Goal: Task Accomplishment & Management: Manage account settings

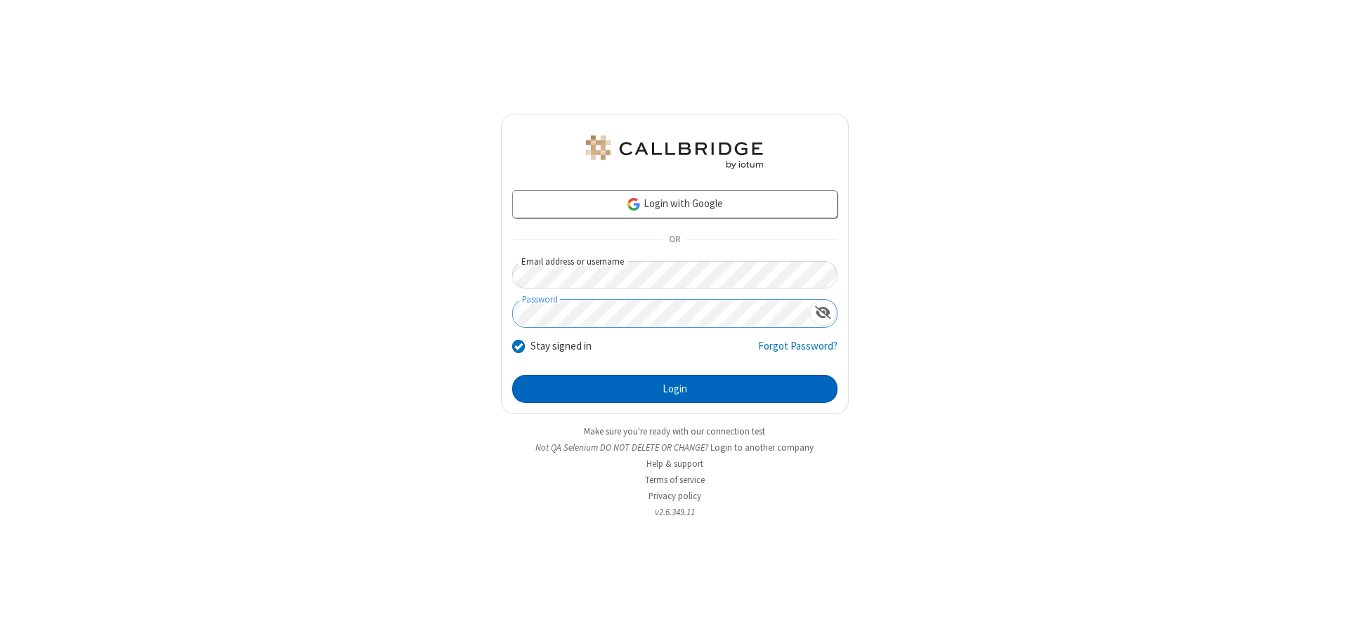
click at [674, 389] on button "Login" at bounding box center [674, 389] width 325 height 28
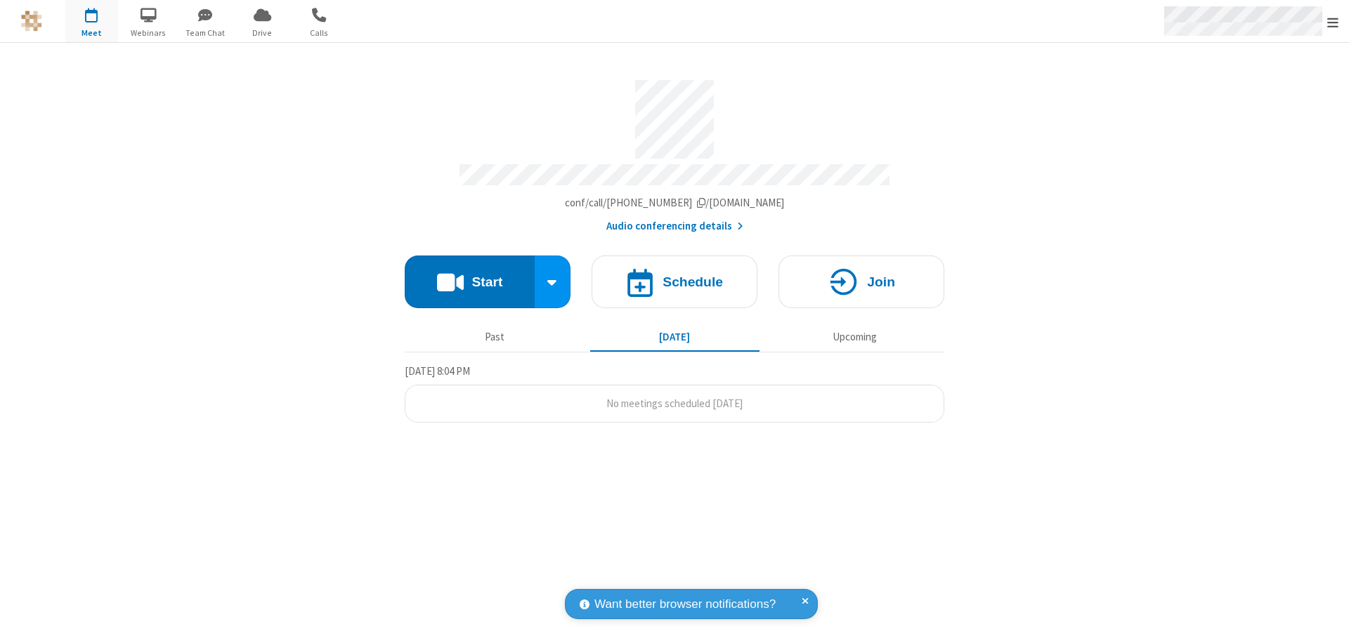
click at [1332, 22] on span "Open menu" at bounding box center [1332, 22] width 11 height 14
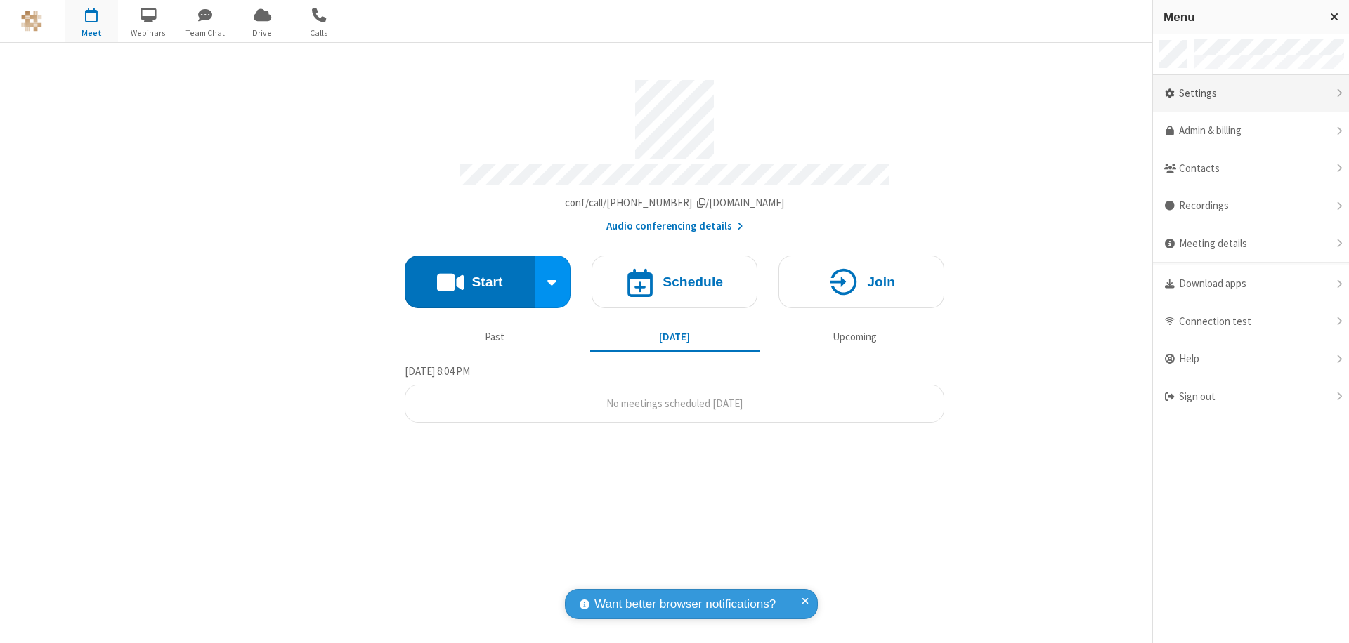
click at [1250, 93] on div "Settings" at bounding box center [1251, 94] width 196 height 38
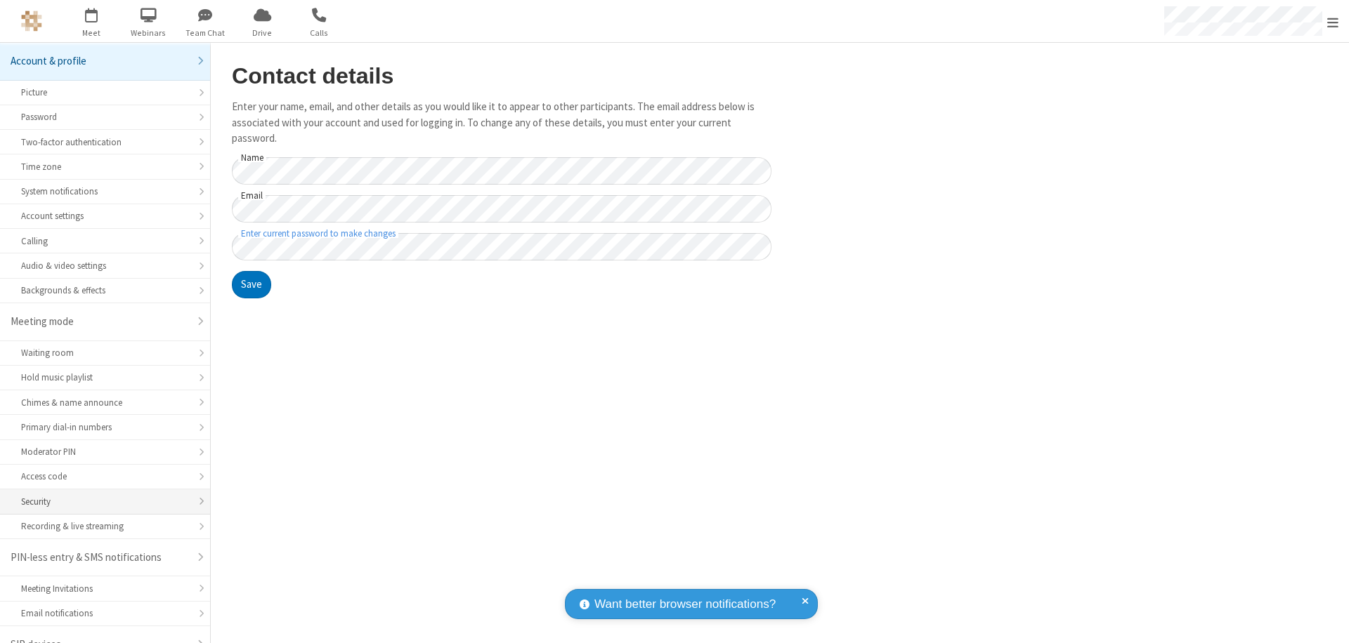
click at [100, 495] on div "Security" at bounding box center [105, 501] width 168 height 13
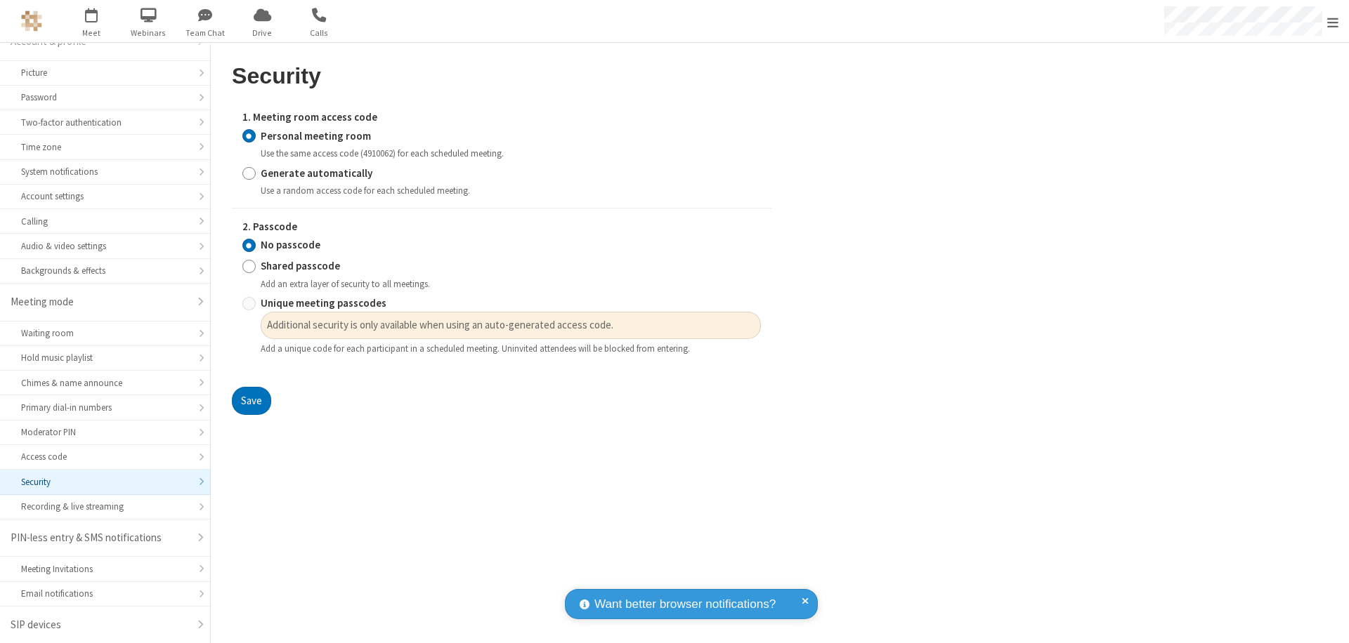
click at [249, 173] on input "Generate automatically" at bounding box center [248, 173] width 13 height 15
radio input "true"
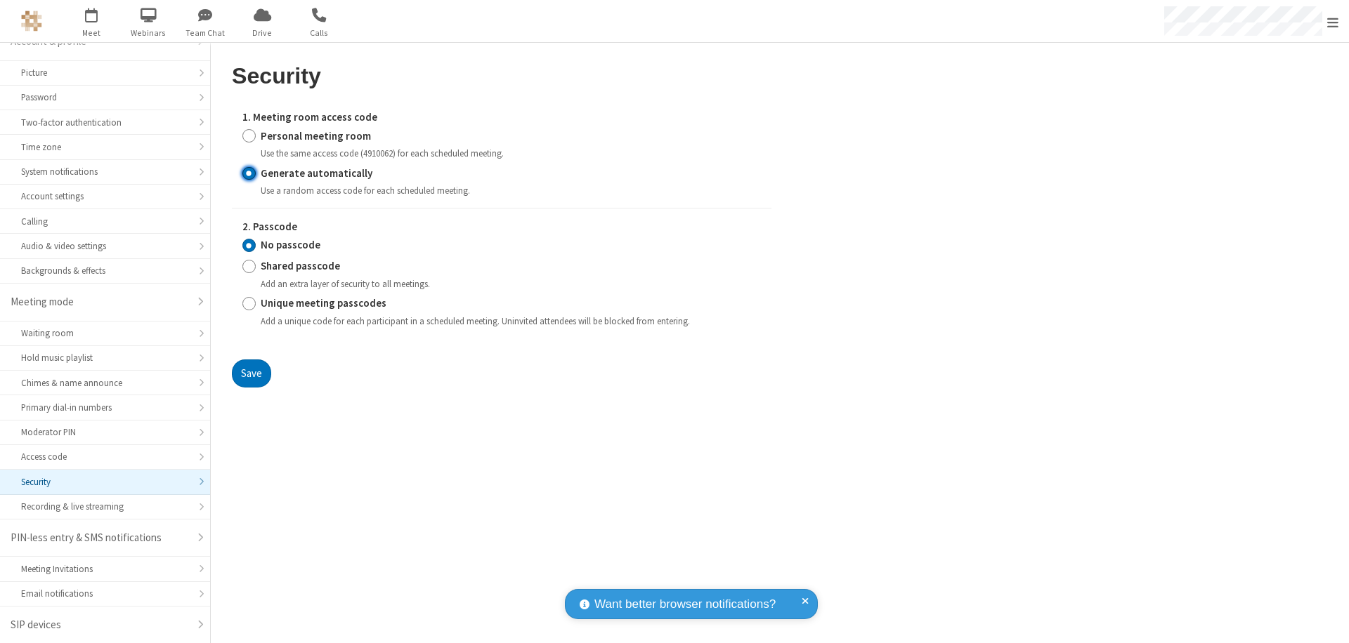
click at [249, 266] on input "Shared passcode" at bounding box center [248, 266] width 13 height 15
radio input "true"
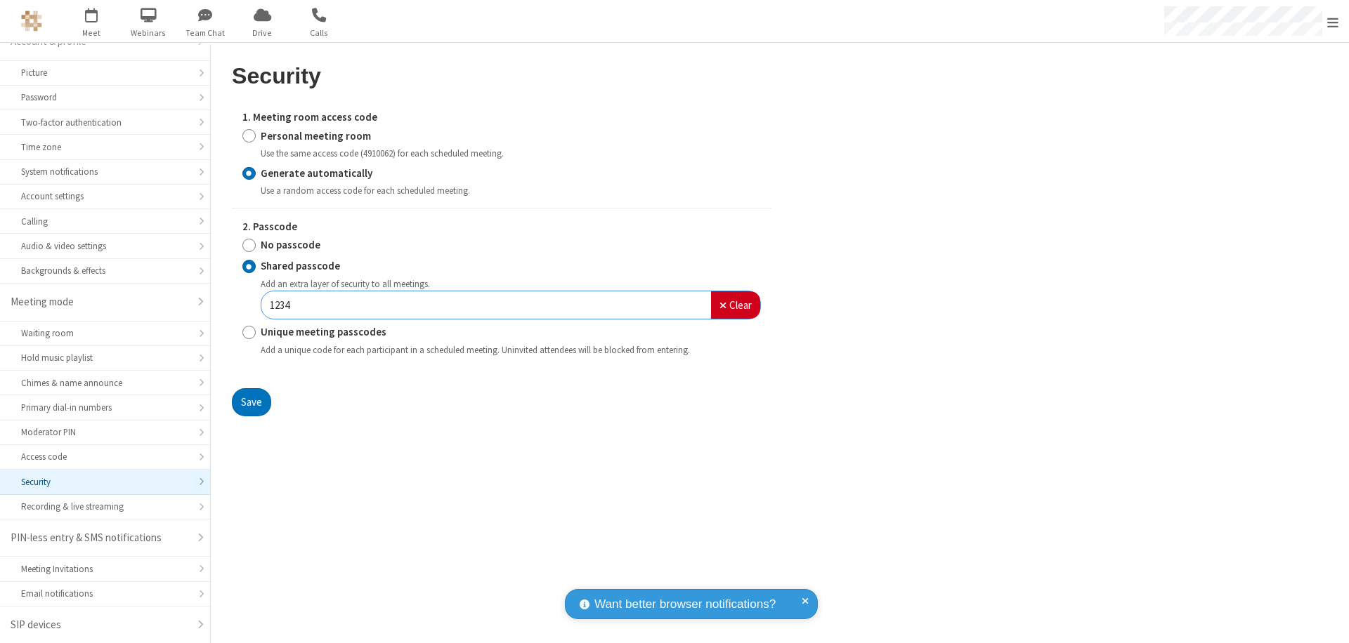
type input "1234"
click at [251, 402] on button "Save" at bounding box center [251, 402] width 39 height 28
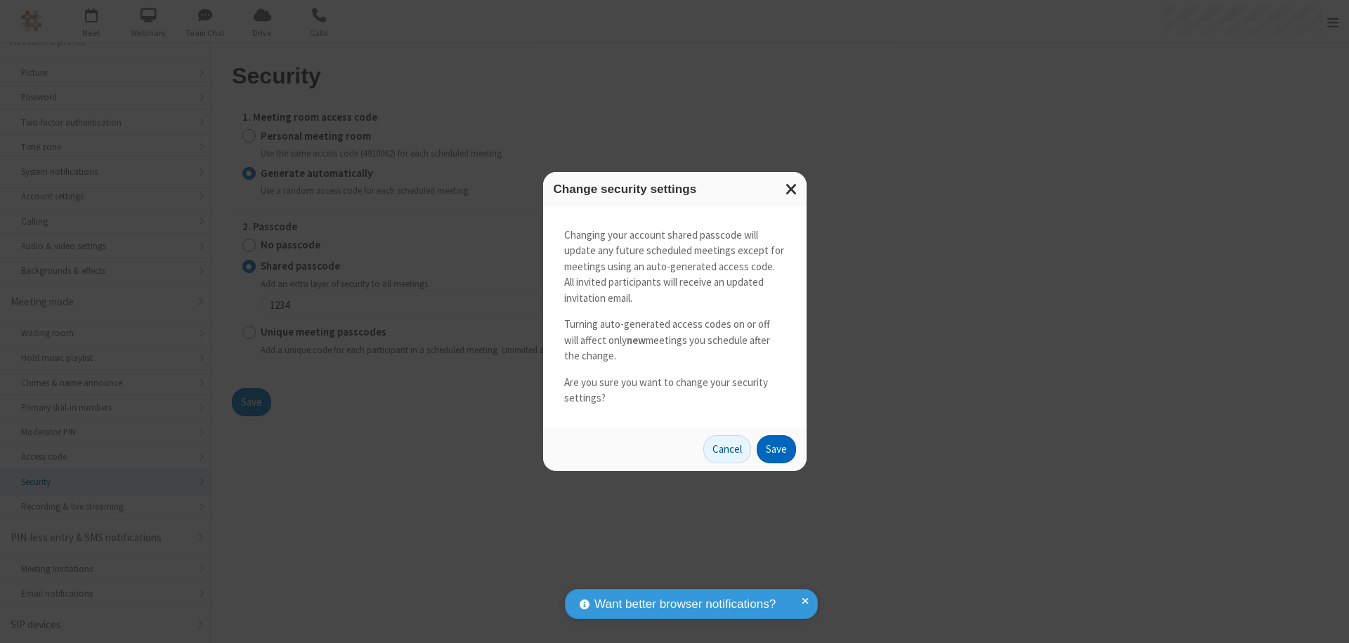
click at [775, 449] on button "Save" at bounding box center [776, 449] width 39 height 28
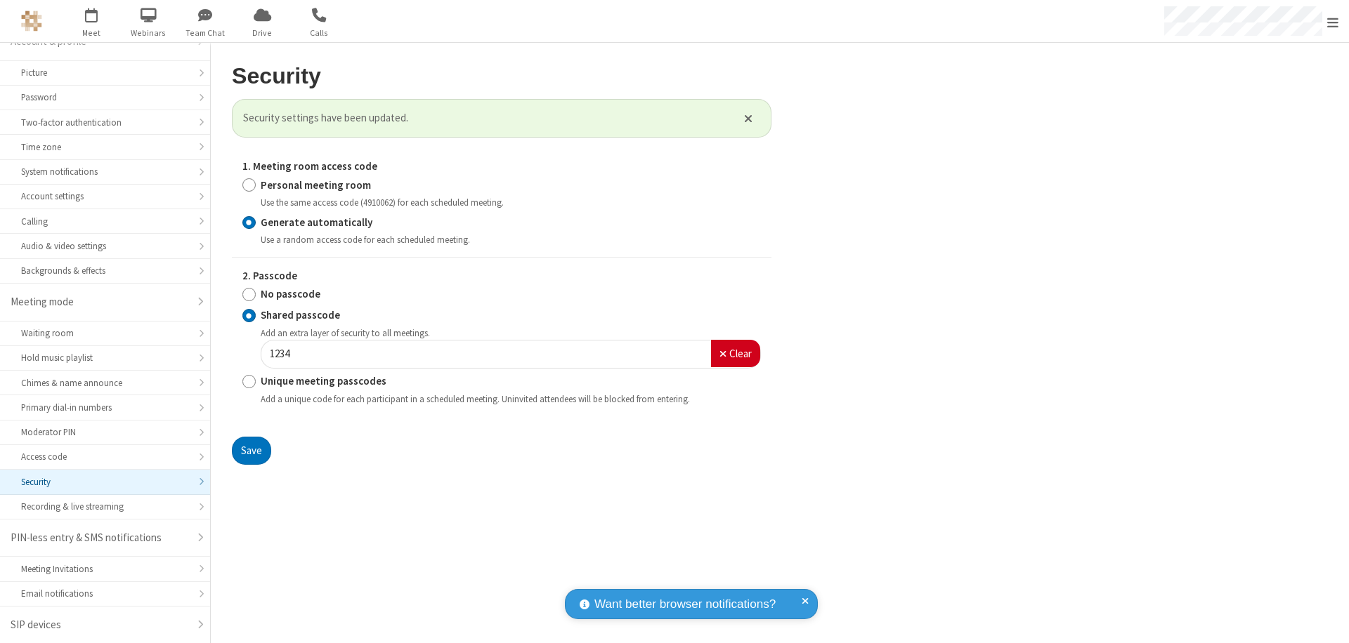
click at [1332, 22] on span "Open menu" at bounding box center [1332, 22] width 11 height 14
click at [91, 21] on span "button" at bounding box center [91, 15] width 53 height 24
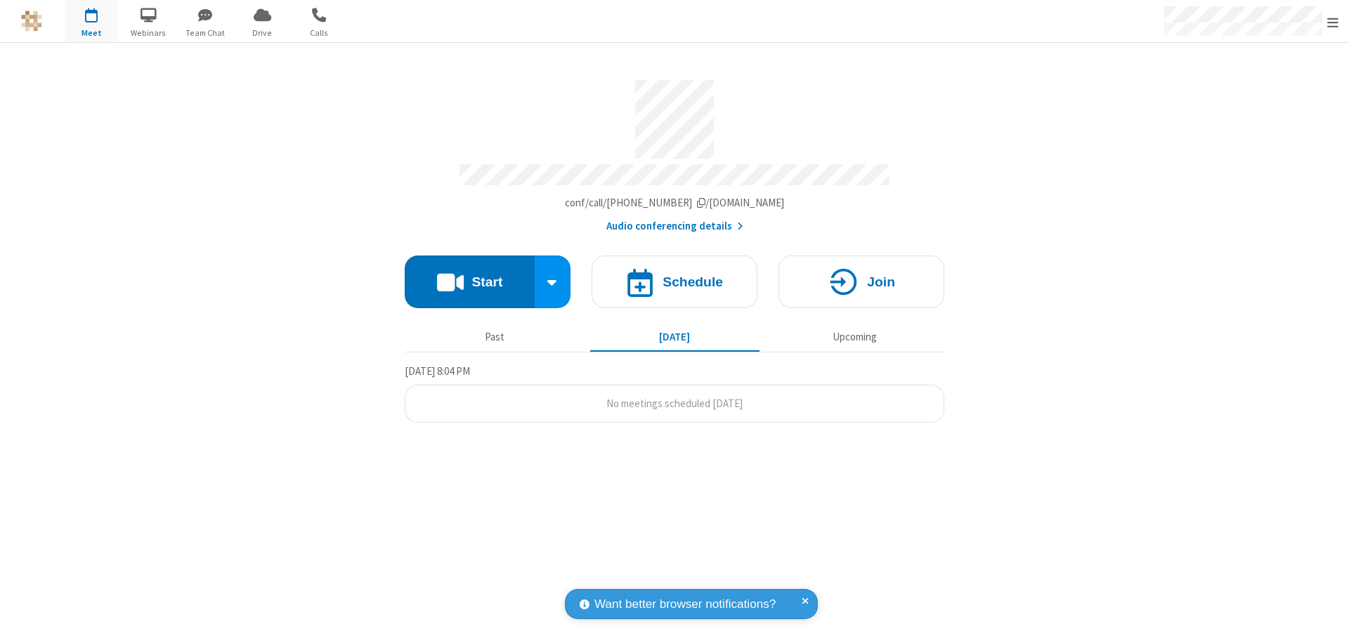
click at [674, 275] on h4 "Schedule" at bounding box center [692, 281] width 60 height 13
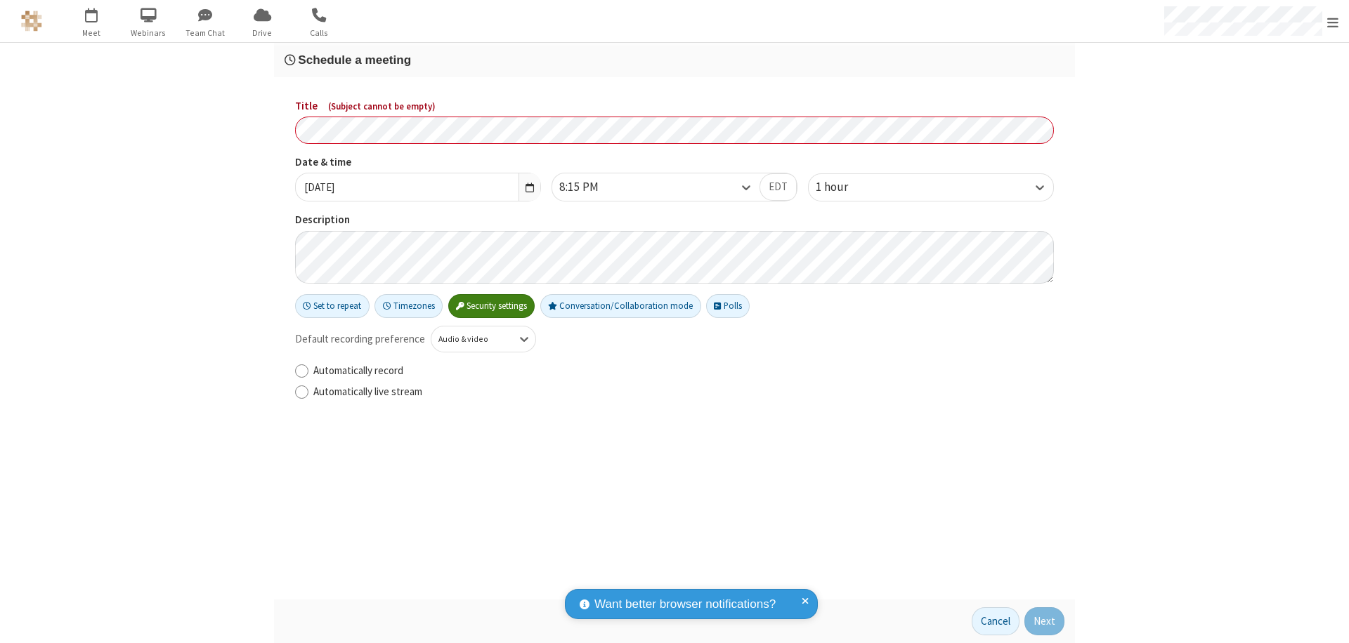
click at [674, 60] on h3 "Schedule a meeting" at bounding box center [674, 59] width 780 height 13
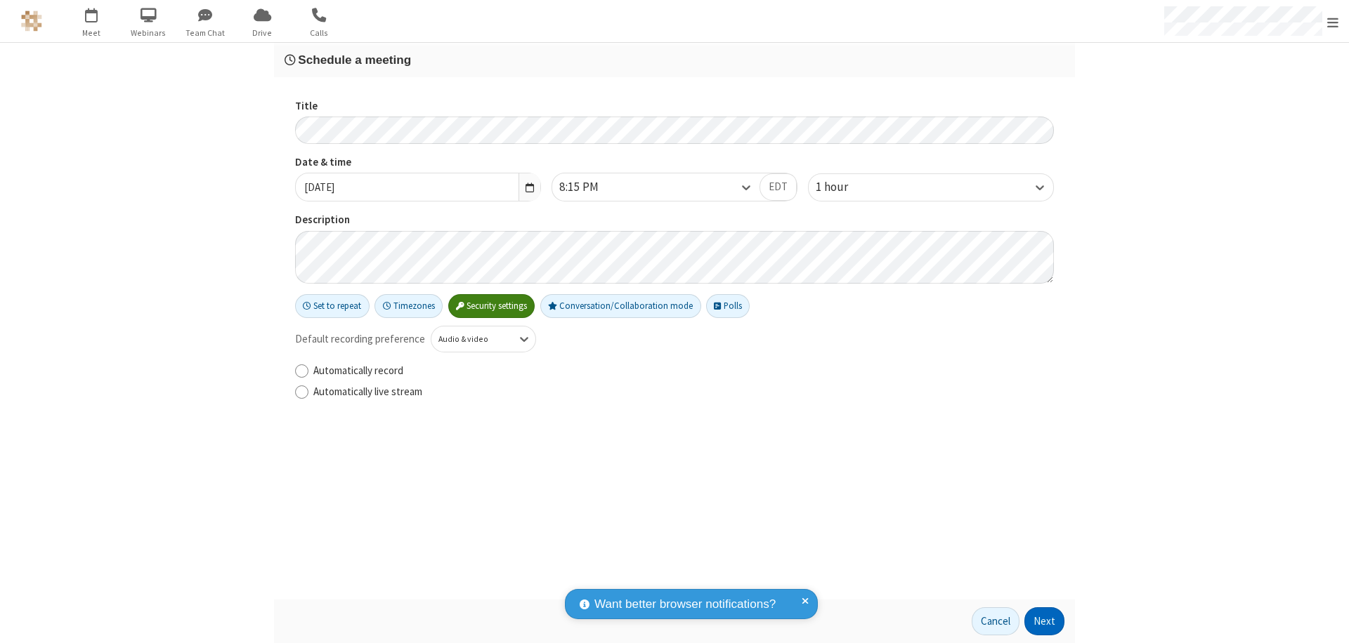
click at [1044, 622] on button "Next" at bounding box center [1044, 622] width 40 height 28
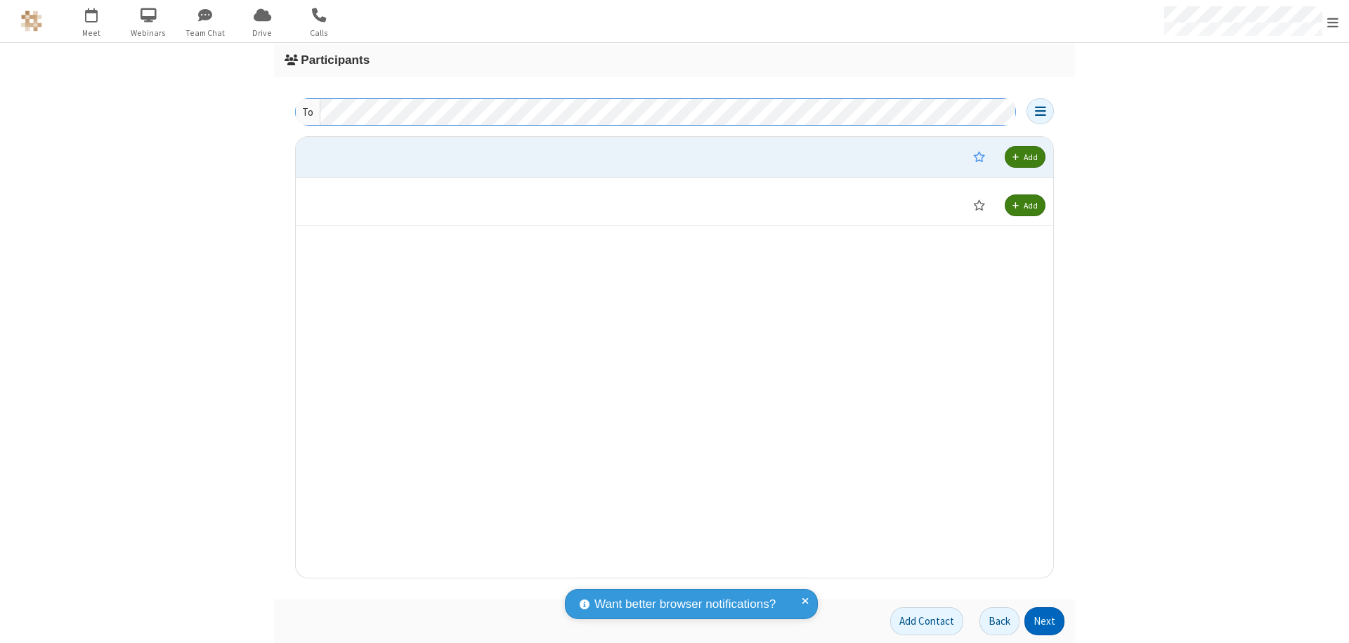
click at [1044, 622] on button "Next" at bounding box center [1044, 622] width 40 height 28
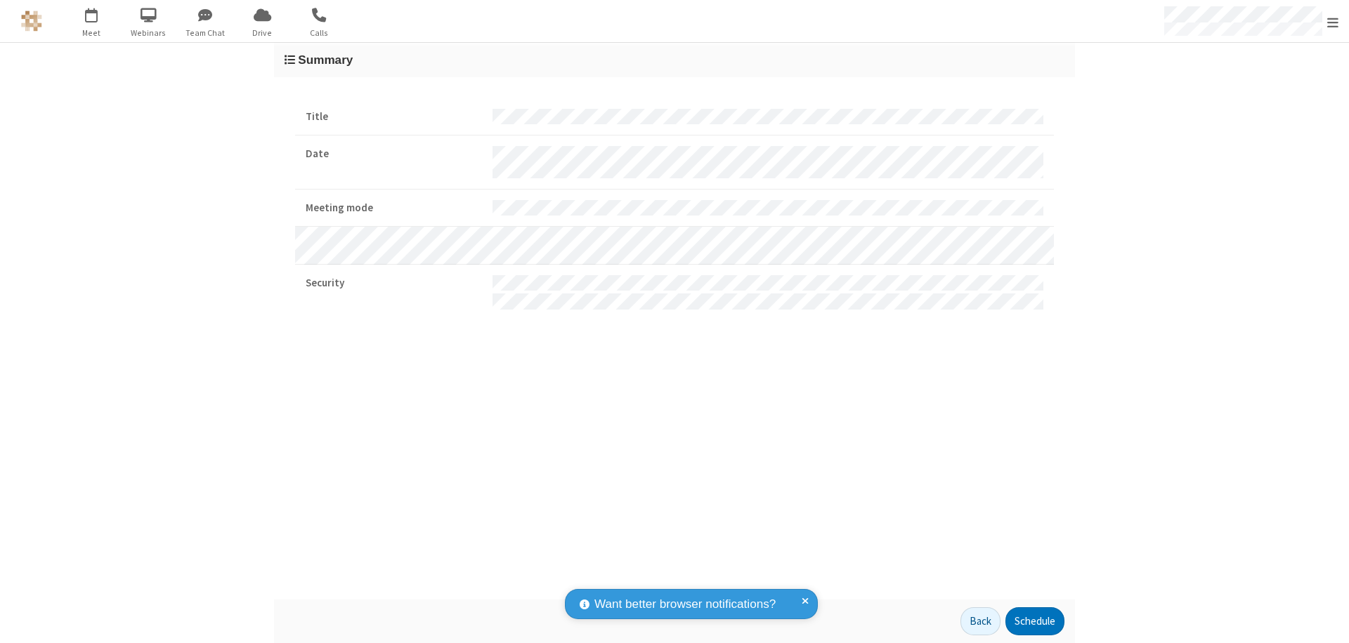
click at [1034, 622] on button "Schedule" at bounding box center [1034, 622] width 59 height 28
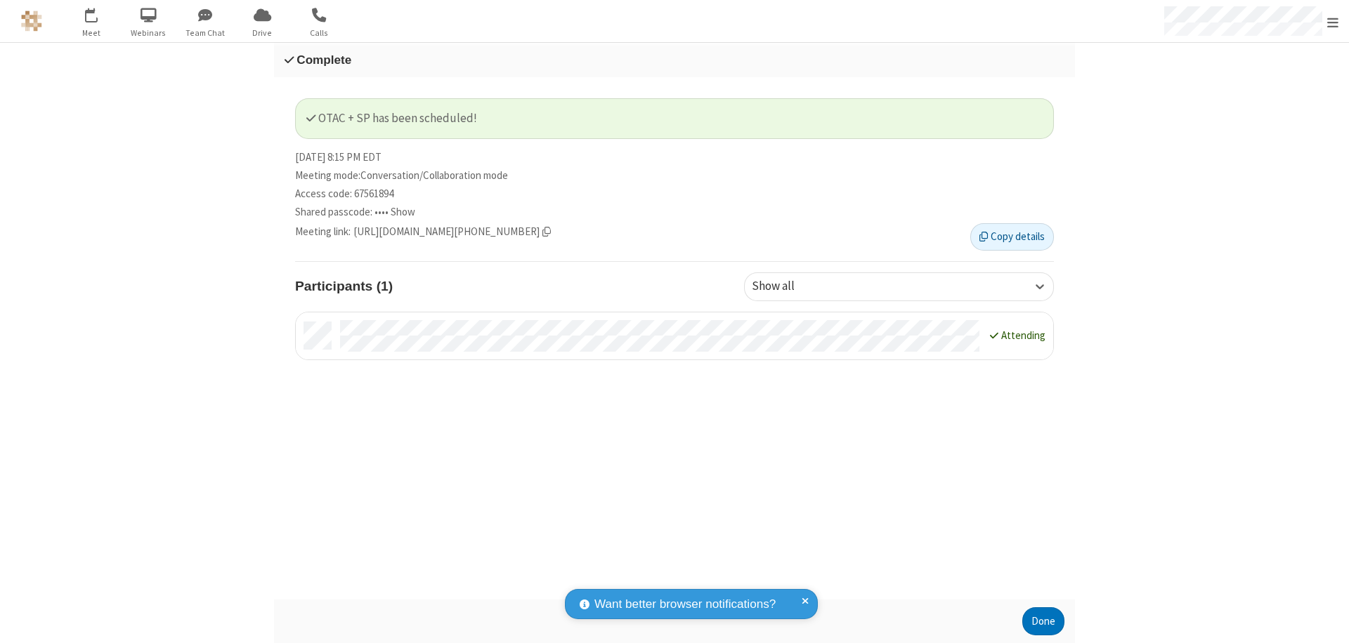
click at [1332, 21] on span "Open menu" at bounding box center [1332, 22] width 11 height 14
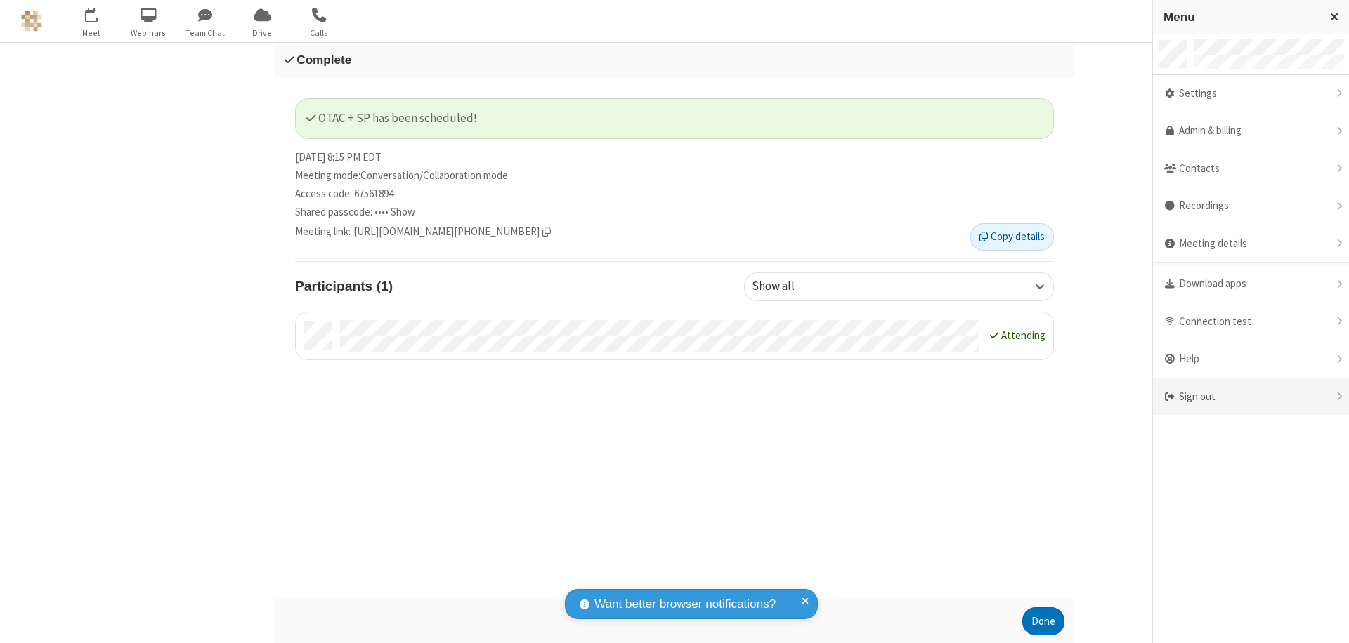
click at [1256, 397] on div "Sign out" at bounding box center [1251, 397] width 196 height 37
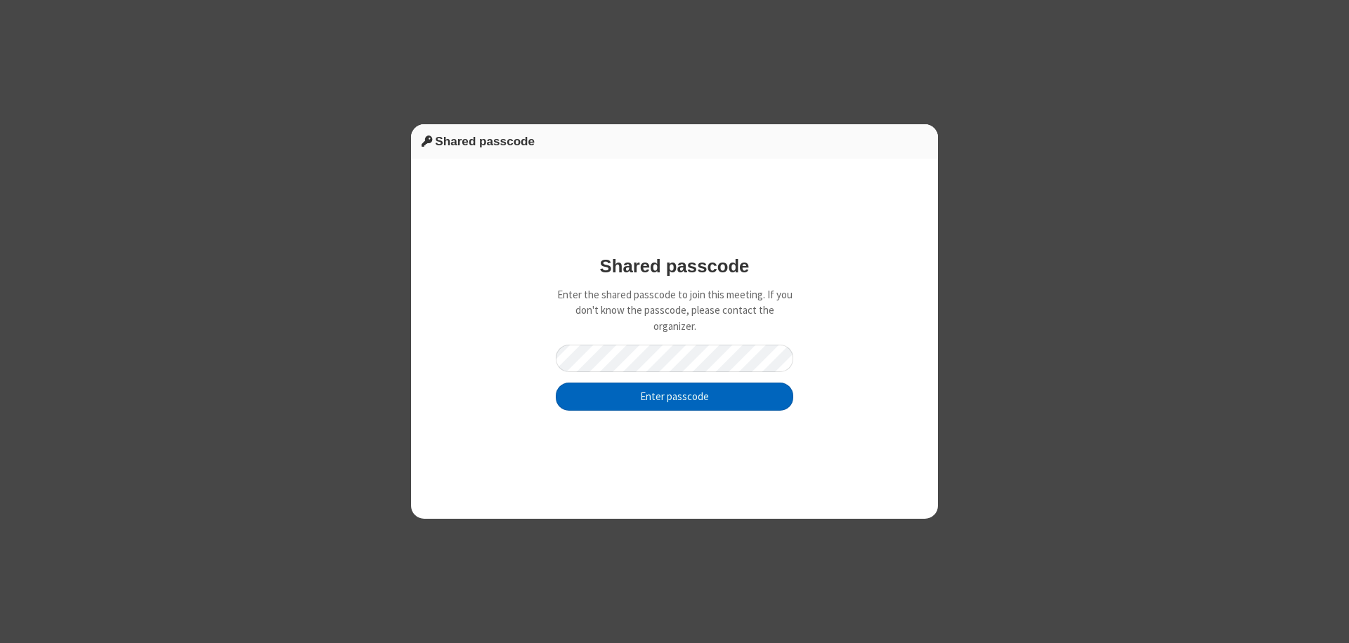
click at [674, 396] on button "Enter passcode" at bounding box center [674, 397] width 237 height 28
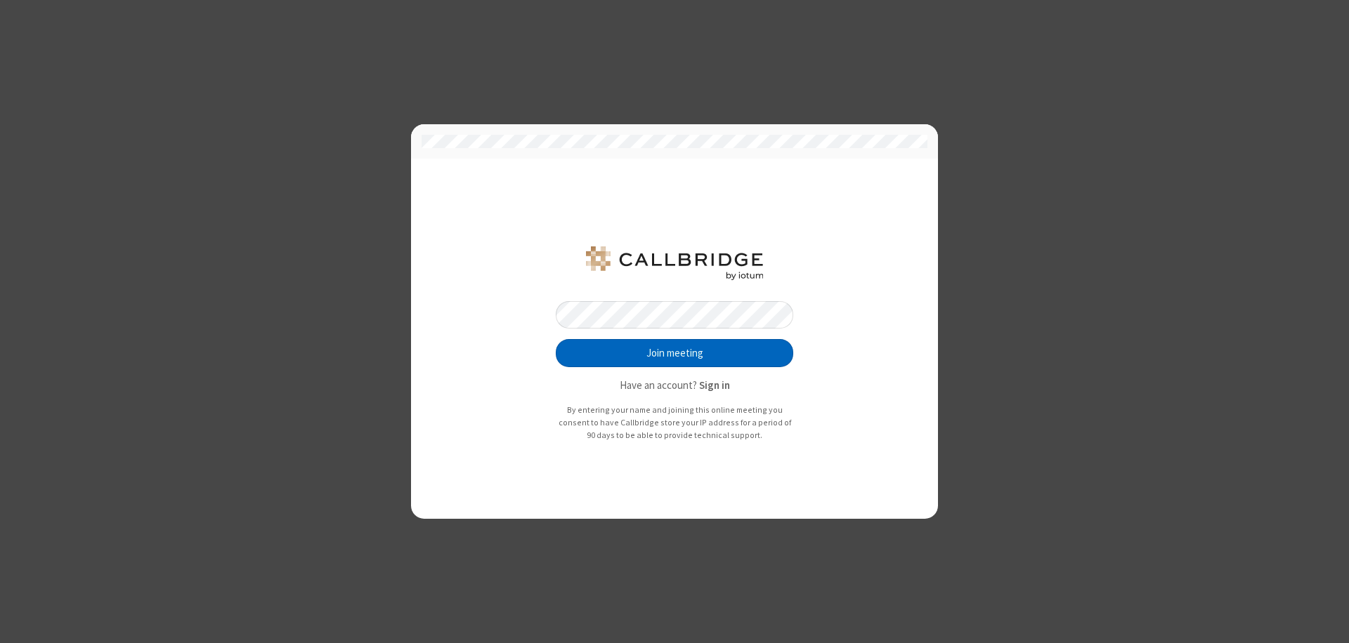
click at [674, 353] on button "Join meeting" at bounding box center [674, 353] width 237 height 28
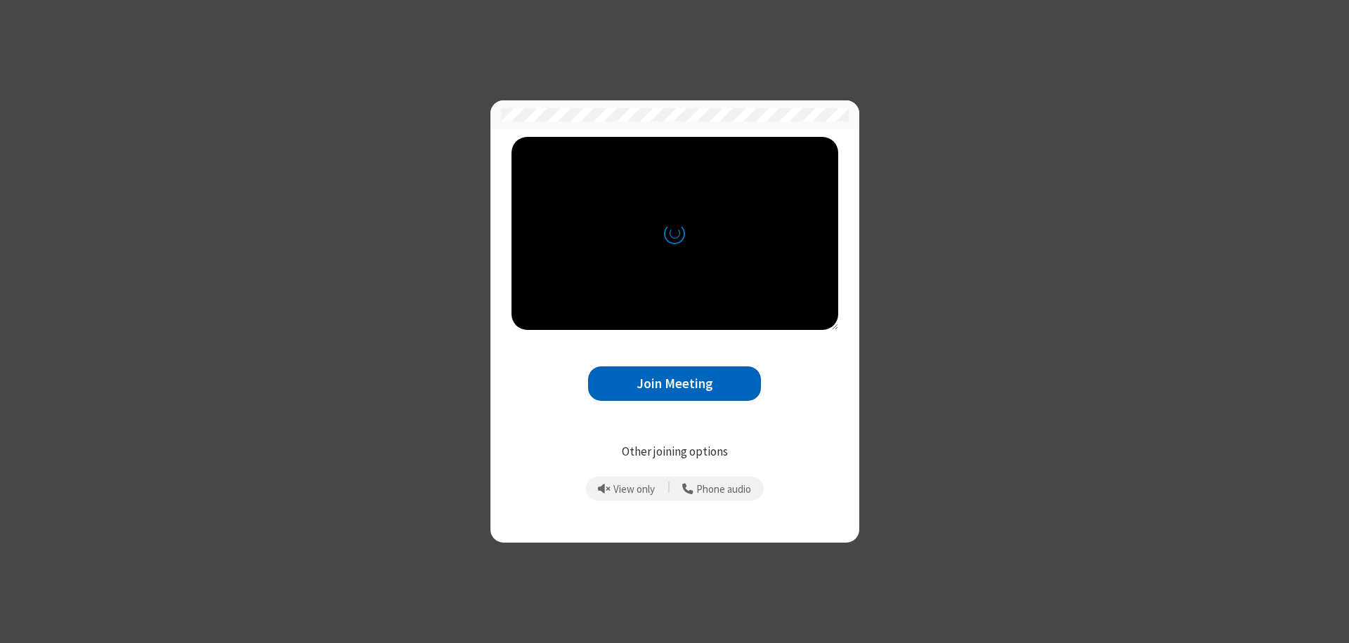
click at [674, 384] on button "Join Meeting" at bounding box center [674, 384] width 173 height 34
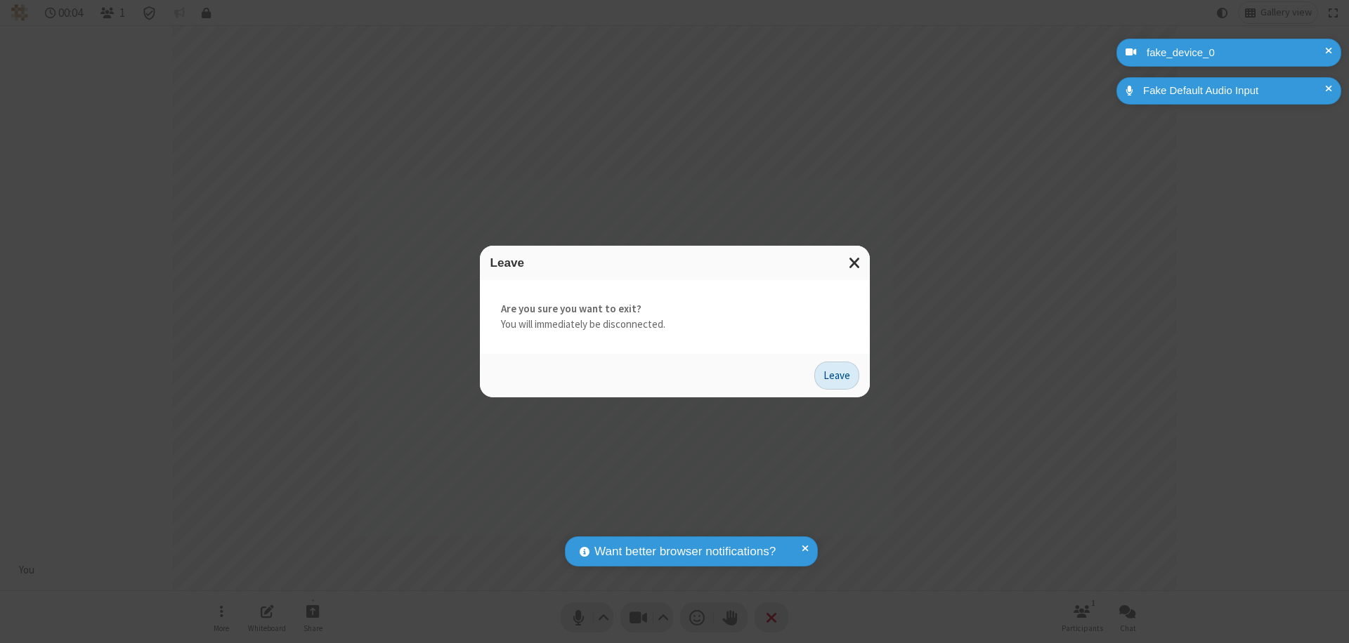
click at [837, 375] on button "Leave" at bounding box center [836, 376] width 45 height 28
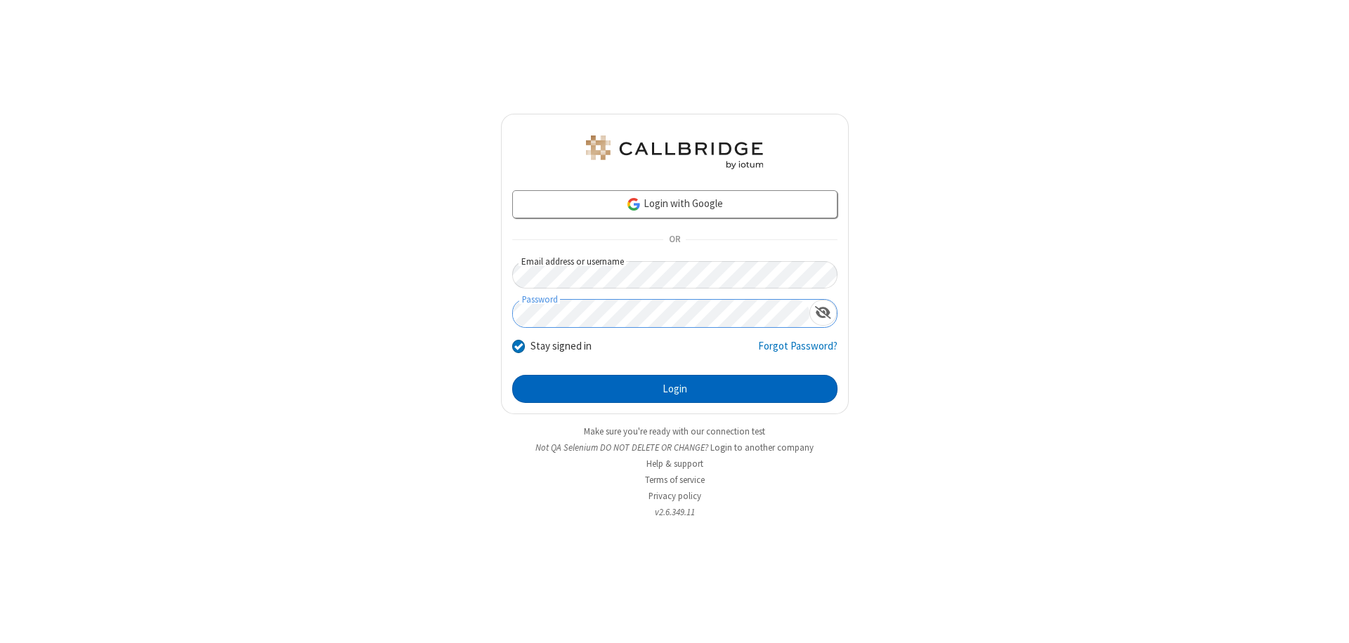
click at [674, 389] on button "Login" at bounding box center [674, 389] width 325 height 28
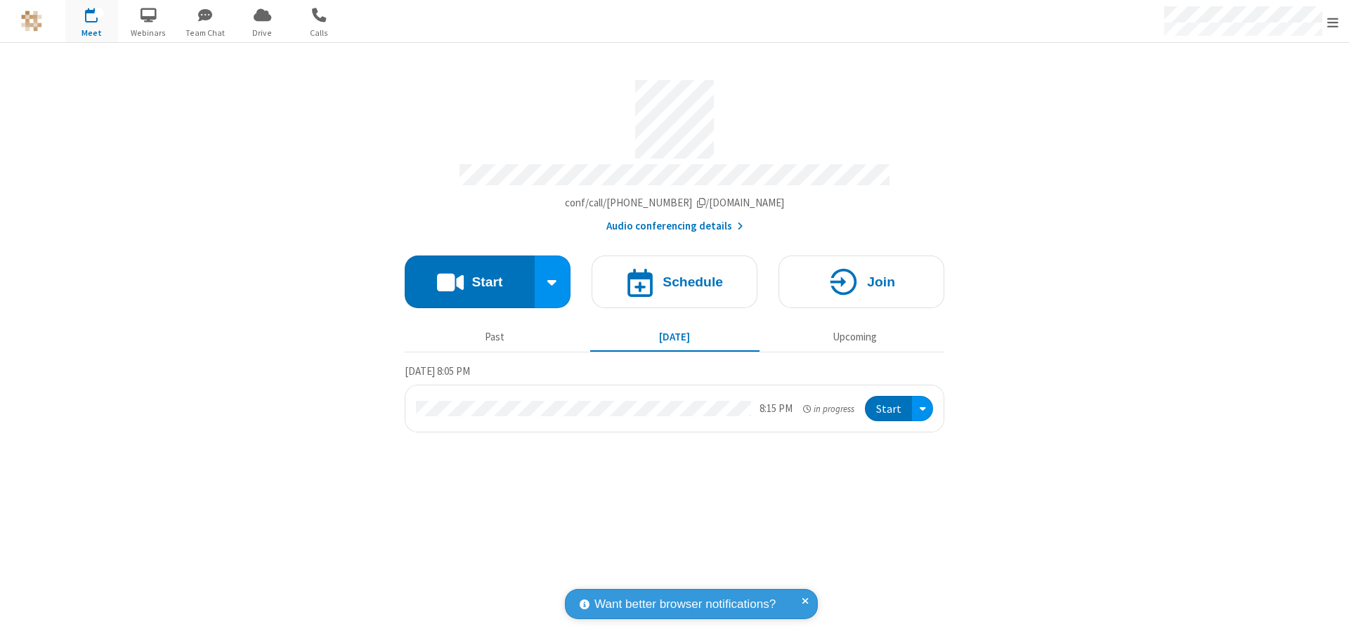
click at [1332, 22] on span "Open menu" at bounding box center [1332, 22] width 11 height 14
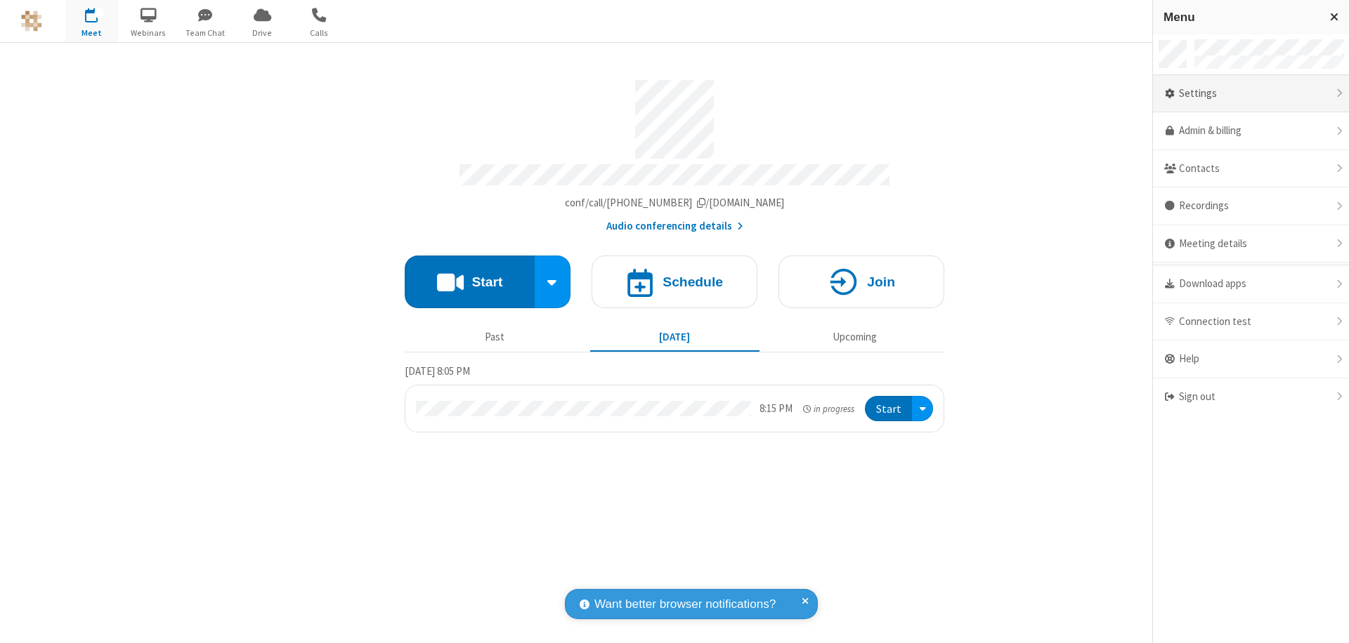
click at [1250, 93] on div "Settings" at bounding box center [1251, 94] width 196 height 38
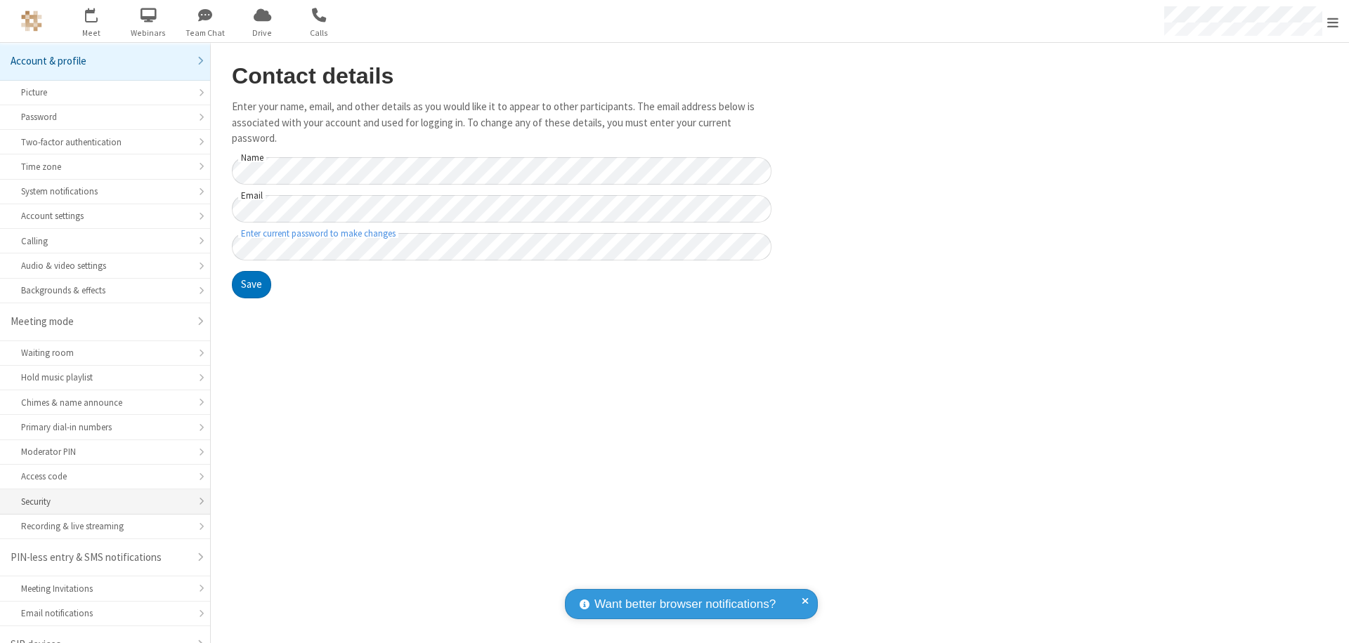
click at [100, 495] on div "Security" at bounding box center [105, 501] width 168 height 13
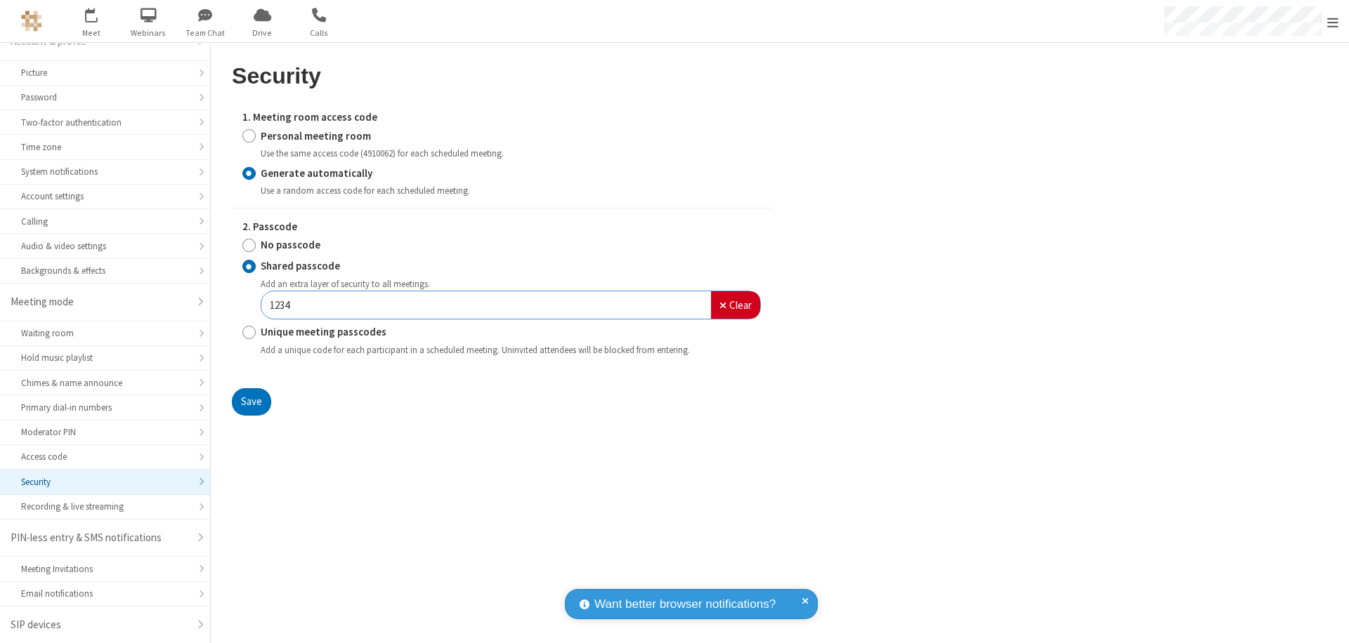
click at [249, 136] on input "Personal meeting room" at bounding box center [248, 136] width 13 height 15
radio input "true"
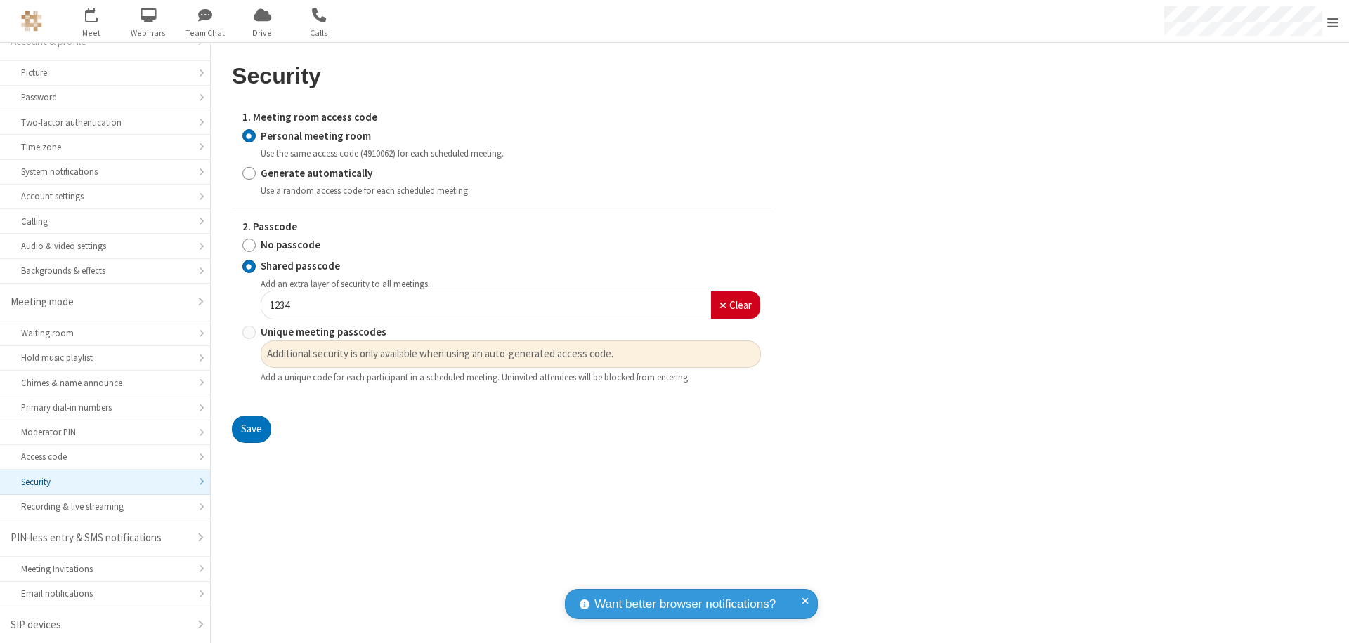
click at [249, 245] on input "No passcode" at bounding box center [248, 245] width 13 height 15
radio input "true"
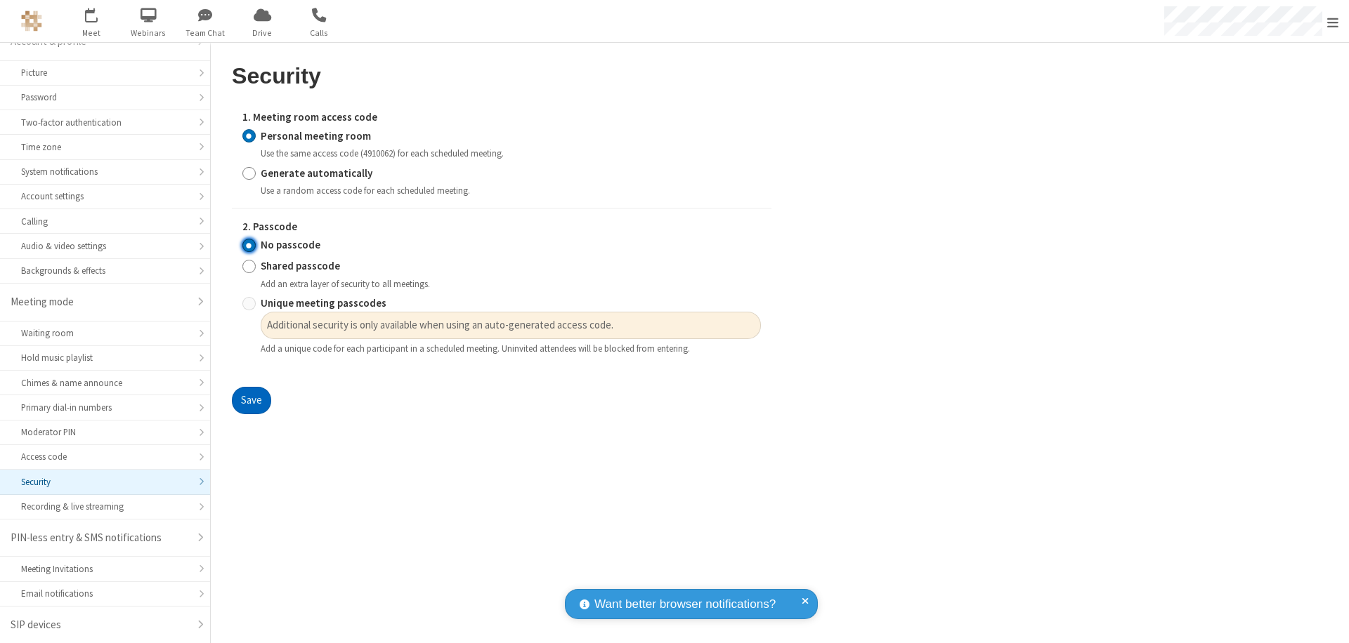
click at [251, 401] on button "Save" at bounding box center [251, 401] width 39 height 28
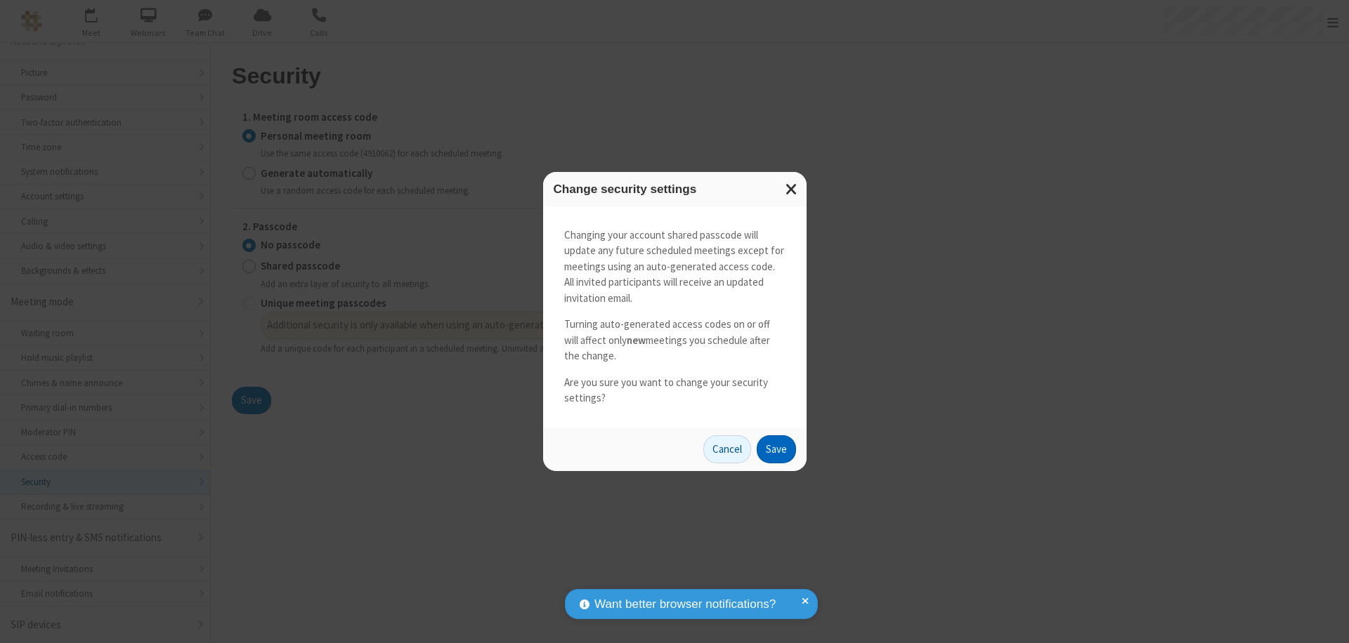
click at [775, 449] on button "Save" at bounding box center [776, 449] width 39 height 28
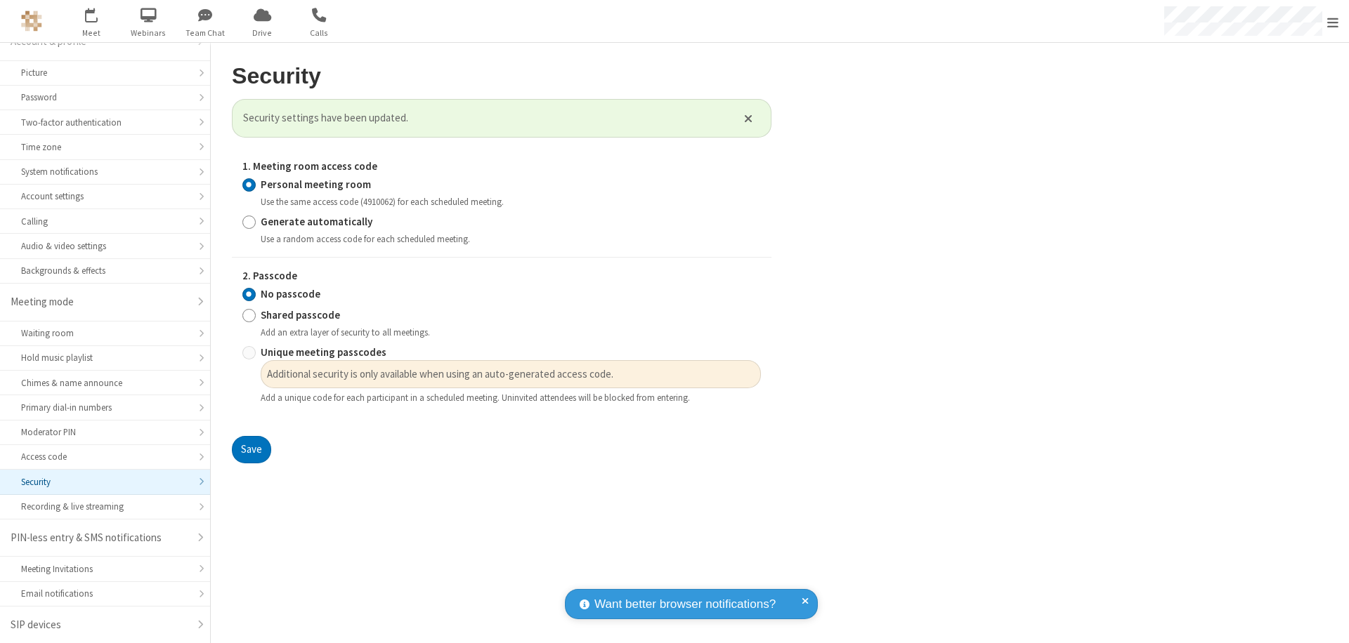
click at [1332, 21] on span "Open menu" at bounding box center [1332, 22] width 11 height 14
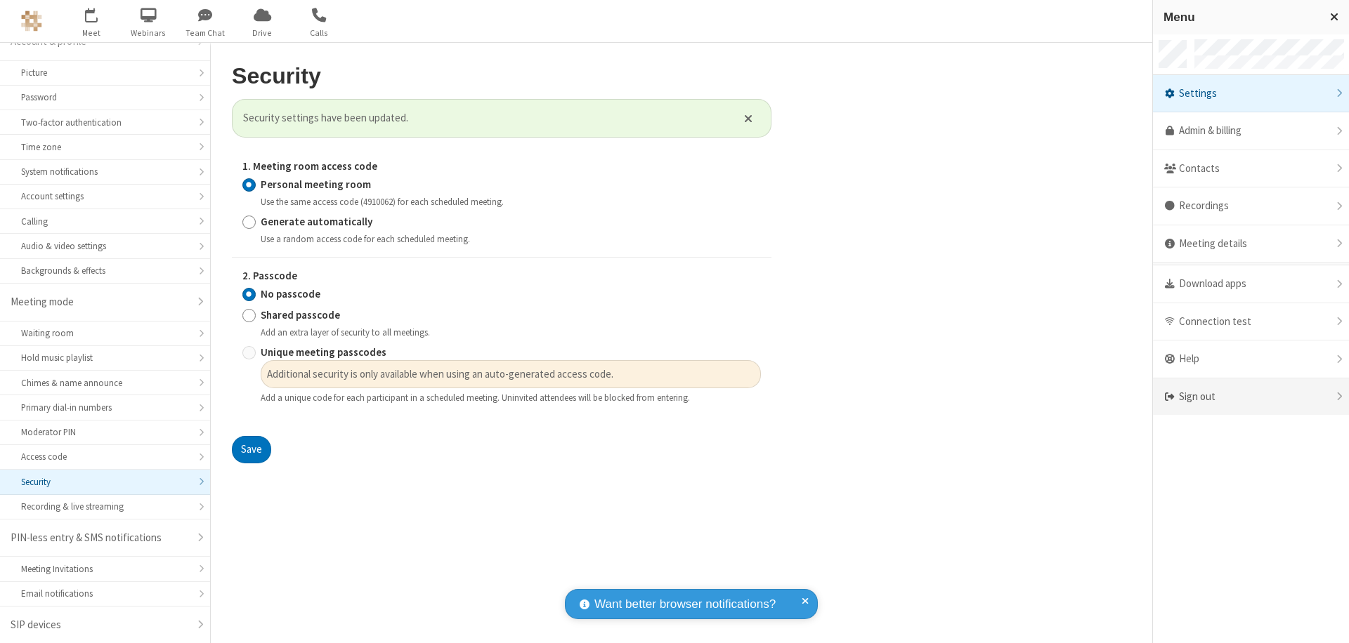
click at [1250, 397] on div "Sign out" at bounding box center [1251, 397] width 196 height 37
